Goal: Information Seeking & Learning: Get advice/opinions

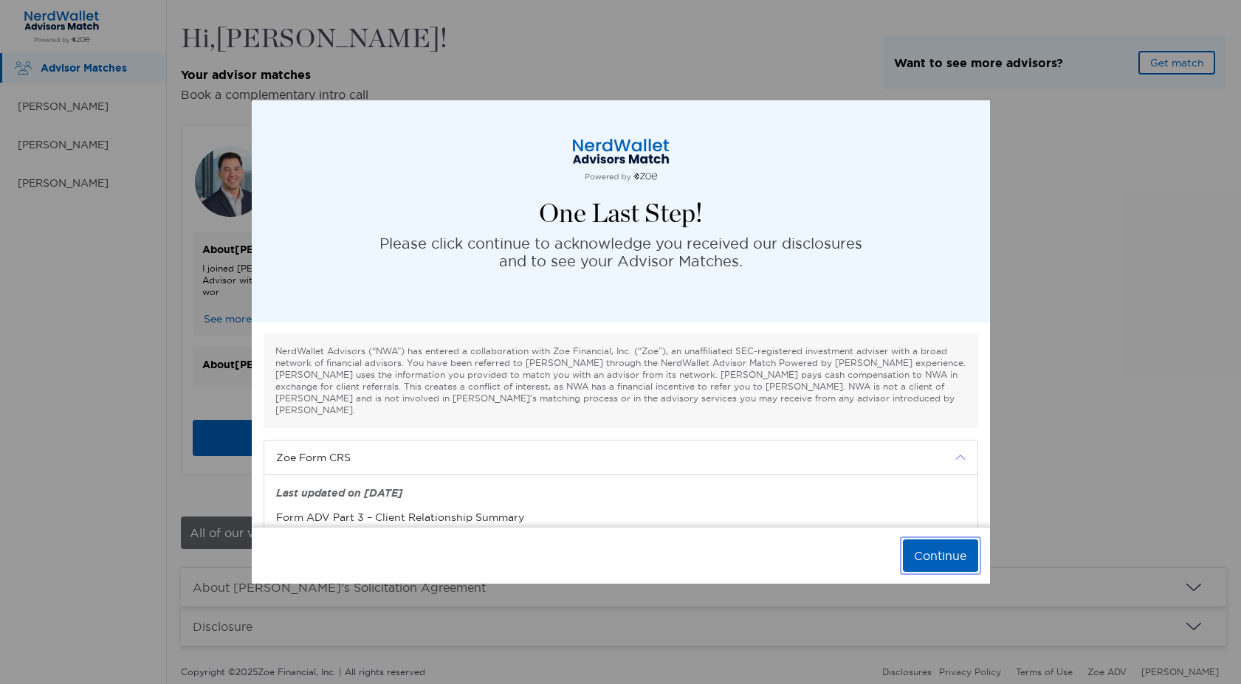
click at [954, 559] on button "Continue" at bounding box center [940, 556] width 75 height 32
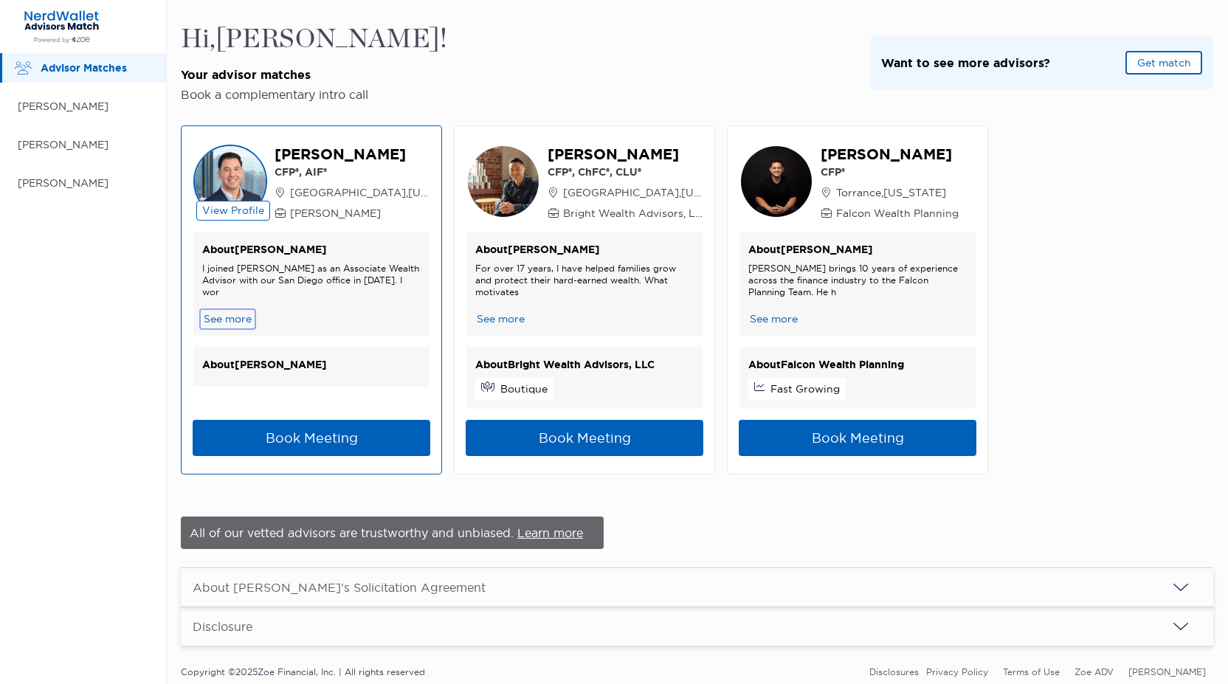
click at [230, 317] on button "See more" at bounding box center [227, 320] width 51 height 16
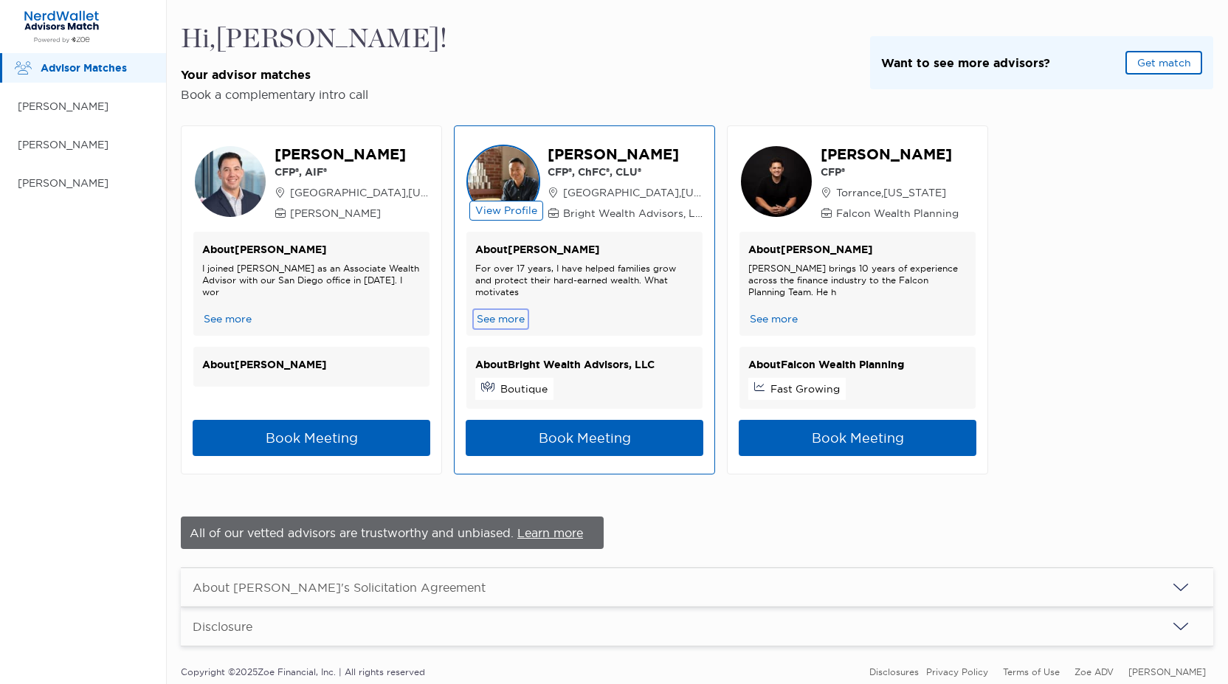
click at [493, 321] on button "See more" at bounding box center [500, 320] width 51 height 16
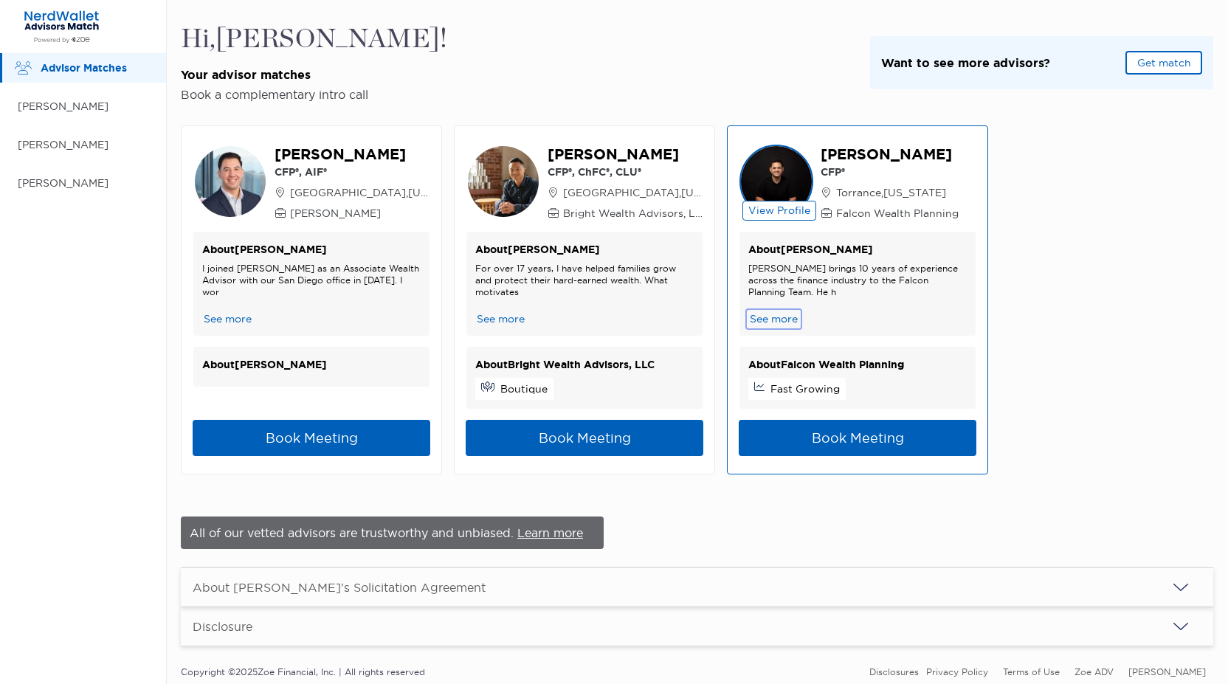
click at [758, 318] on button "See more" at bounding box center [774, 320] width 51 height 16
